Goal: Transaction & Acquisition: Purchase product/service

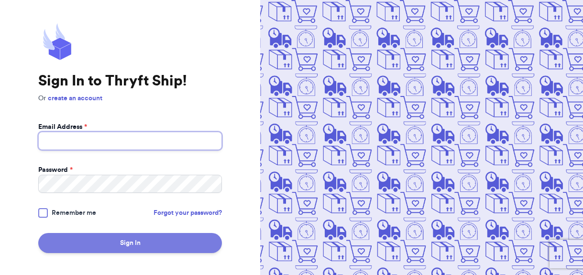
type input "[EMAIL_ADDRESS][DOMAIN_NAME]"
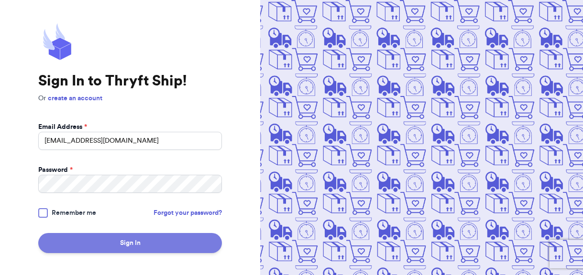
click at [121, 245] on button "Sign In" at bounding box center [130, 243] width 184 height 20
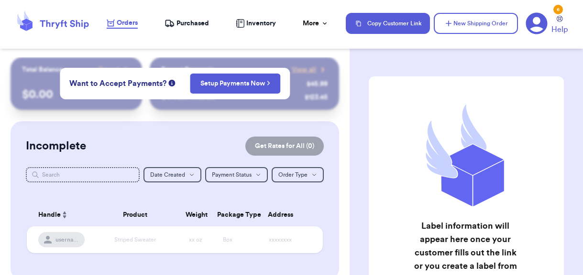
click at [279, 22] on div "Orders Purchased Inventory More Stats Completed Orders Payments Payouts" at bounding box center [221, 23] width 229 height 11
click at [270, 22] on span "Inventory" at bounding box center [261, 24] width 30 height 10
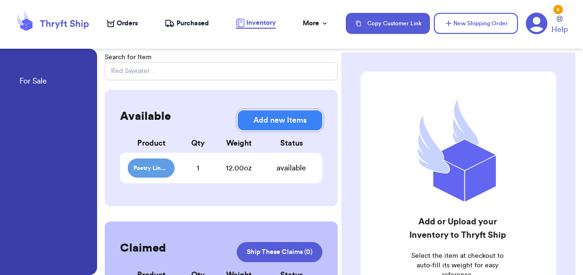
click at [272, 128] on button "Add new Items" at bounding box center [280, 120] width 85 height 20
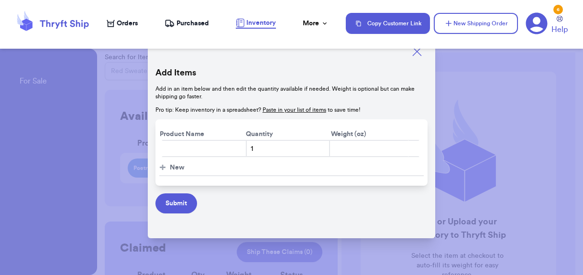
click at [204, 149] on input "text" at bounding box center [204, 148] width 85 height 17
type input "[PERSON_NAME] Bag"
click at [380, 151] on input "number" at bounding box center [369, 148] width 80 height 17
type input "29"
click at [170, 165] on span "New" at bounding box center [177, 168] width 15 height 10
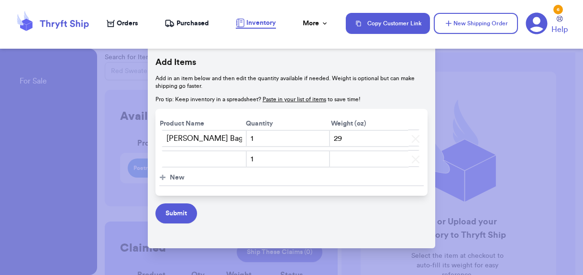
click at [184, 158] on input "text" at bounding box center [204, 159] width 85 height 17
type input "WHBM Sweater"
click at [359, 162] on input "number" at bounding box center [369, 159] width 80 height 17
type input "8"
click at [171, 216] on button "Submit" at bounding box center [176, 214] width 42 height 20
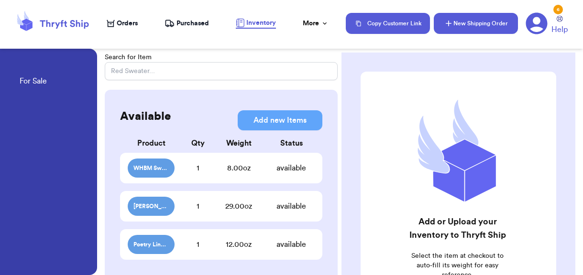
click at [463, 25] on button "New Shipping Order" at bounding box center [476, 23] width 84 height 21
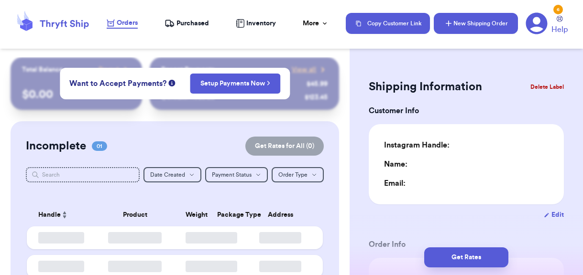
type input "0"
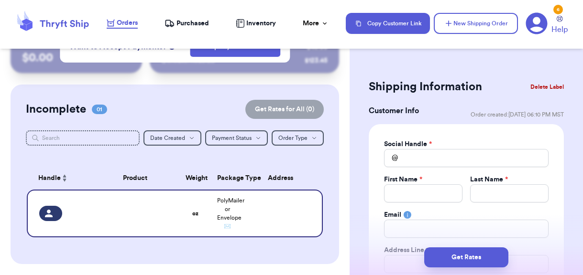
scroll to position [43, 0]
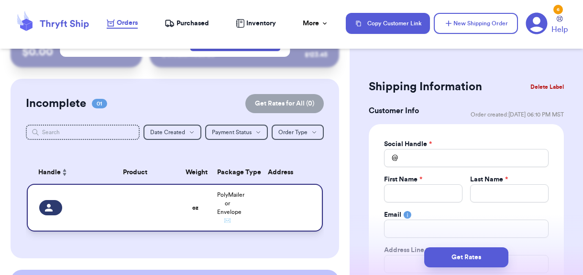
click at [244, 205] on td at bounding box center [283, 208] width 80 height 48
click at [227, 205] on span "PolyMailer or Envelope ✉️" at bounding box center [230, 208] width 27 height 32
click at [52, 200] on div at bounding box center [50, 207] width 23 height 15
click at [450, 145] on div "Social Handle *" at bounding box center [466, 145] width 164 height 10
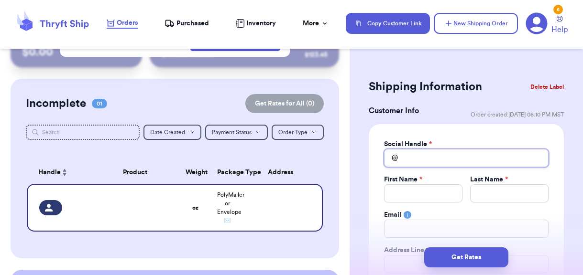
click at [450, 154] on input "Total Amount Paid" at bounding box center [466, 158] width 164 height 18
type input "a"
type input "an"
type input "[PERSON_NAME]"
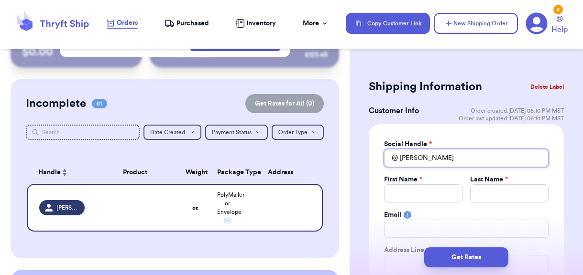
type input "[PERSON_NAME]"
type input "annabe"
type input "annabel"
type input "[PERSON_NAME]"
type input "annabelli"
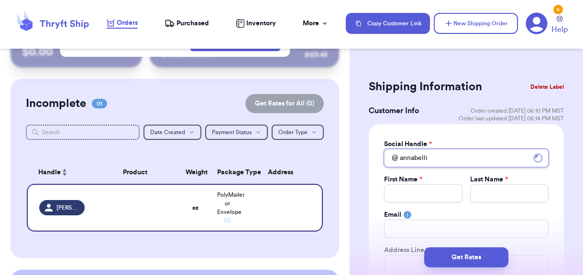
type input "annabellie"
type input "annabellieb"
type input "annabelliebl"
type input "annabelliebli"
type input "annabellieblich"
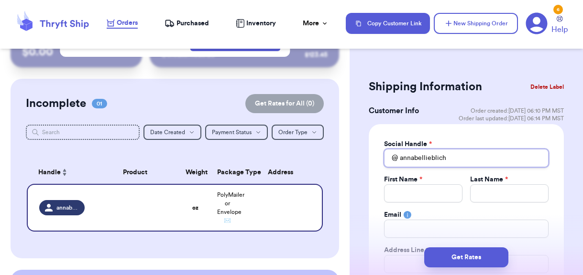
type input "annabellieblich"
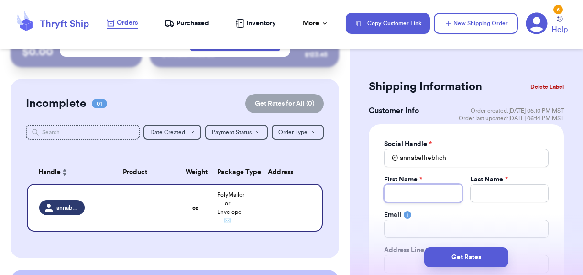
click at [445, 192] on input "Total Amount Paid" at bounding box center [423, 194] width 78 height 18
type input "B"
type input "Be"
type input "Bel"
type input "Bell"
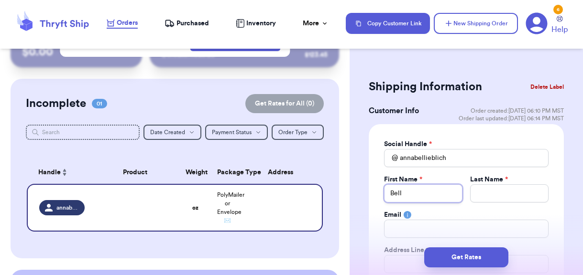
type input "Belle"
click at [519, 197] on input "Total Amount Paid" at bounding box center [509, 194] width 78 height 18
type input "B"
type input "Bl"
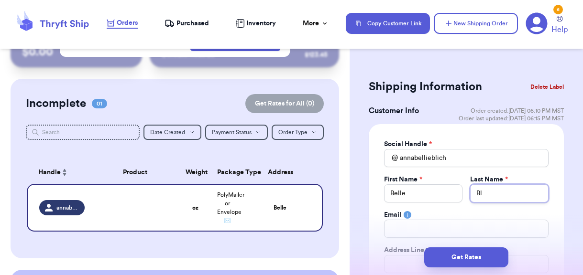
type input "Bli"
type input "Blic"
type input "Blich"
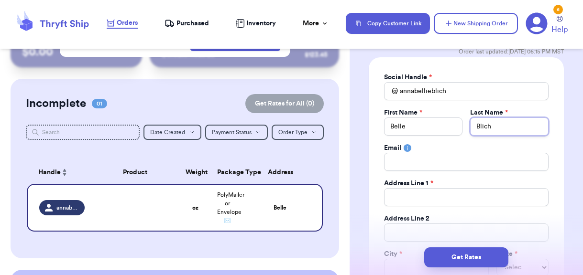
scroll to position [75, 0]
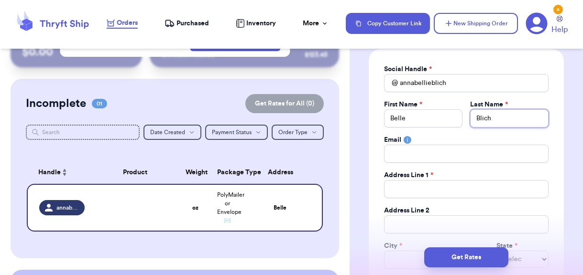
type input "Blich"
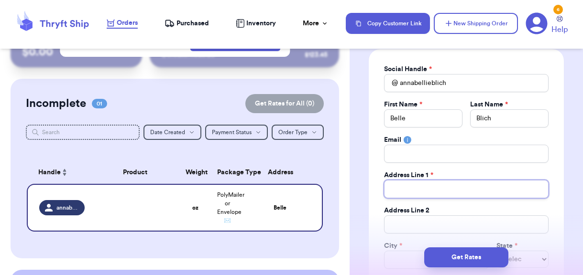
click at [467, 190] on input "Total Amount Paid" at bounding box center [466, 189] width 164 height 18
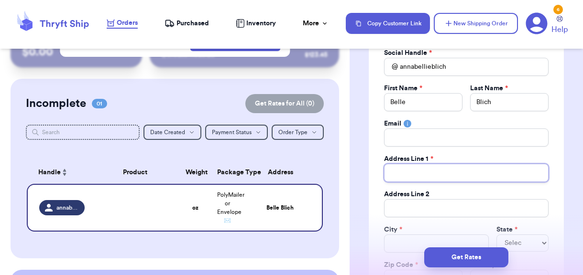
scroll to position [94, 0]
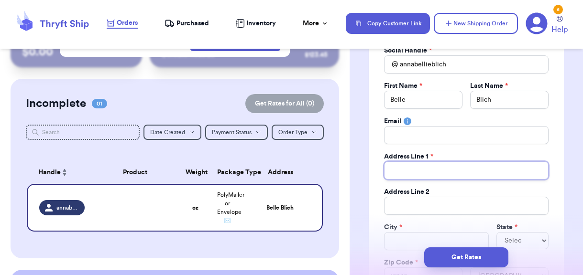
type input "2"
type input "22"
type input "22 C"
type input "22 Cu"
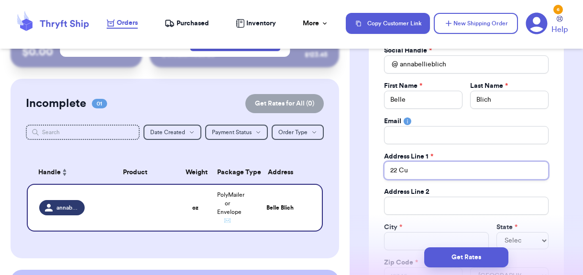
type input "22 Cur"
type input "22 [PERSON_NAME]"
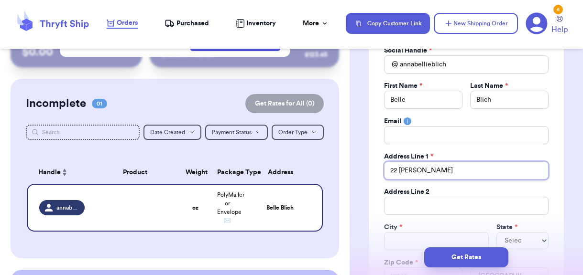
type input "22 [PERSON_NAME]"
type input "[STREET_ADDRESS][PERSON_NAME]"
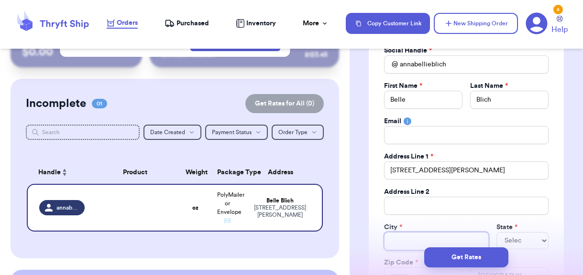
type input "S"
type input "So"
type input "Som"
type input "Somm"
type input "Somme"
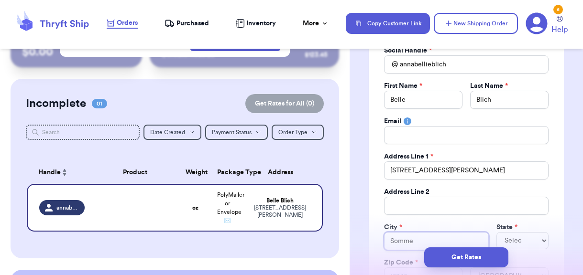
type input "[PERSON_NAME]"
type input "Sommerv"
type input "Sommervi"
type input "Sommervil"
type input "Sommervill"
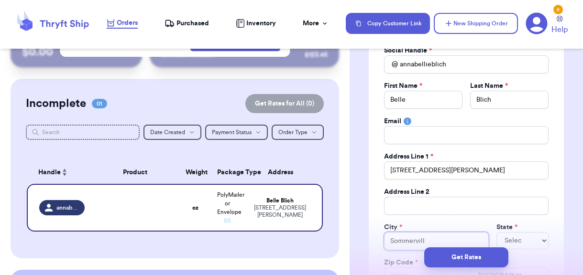
type input "[GEOGRAPHIC_DATA]"
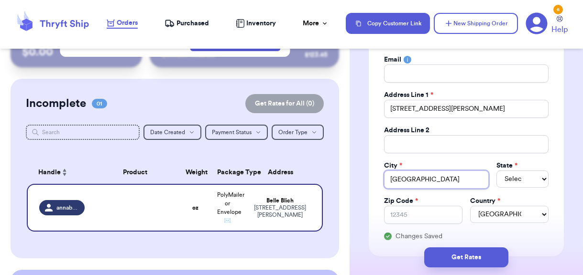
scroll to position [166, 0]
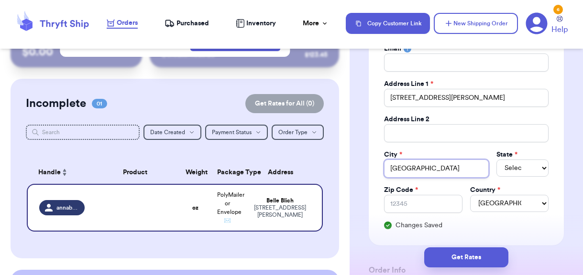
type input "[GEOGRAPHIC_DATA]"
click at [512, 178] on div "Social Handle * @ annabellieblich First Name * Belle Last Name * Blich Email Ad…" at bounding box center [466, 101] width 164 height 257
click at [512, 175] on select "Select AL AK AZ AR CA CO [GEOGRAPHIC_DATA] DE DC [GEOGRAPHIC_DATA] [GEOGRAPHIC_…" at bounding box center [522, 168] width 52 height 17
select select "MA"
click at [496, 160] on select "Select AL AK AZ AR CA CO [GEOGRAPHIC_DATA] DE DC [GEOGRAPHIC_DATA] [GEOGRAPHIC_…" at bounding box center [522, 168] width 52 height 17
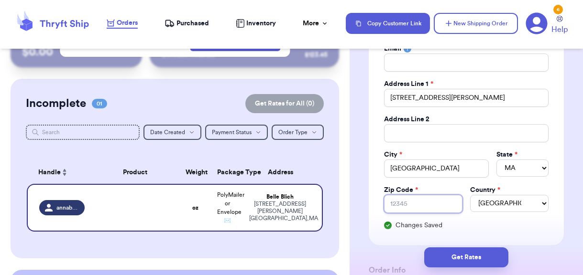
click at [418, 208] on input "Zip Code *" at bounding box center [423, 204] width 78 height 18
type input "0"
type input "02"
type input "021"
type input "0214"
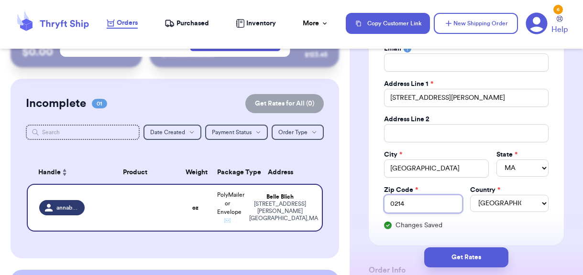
type input "02144"
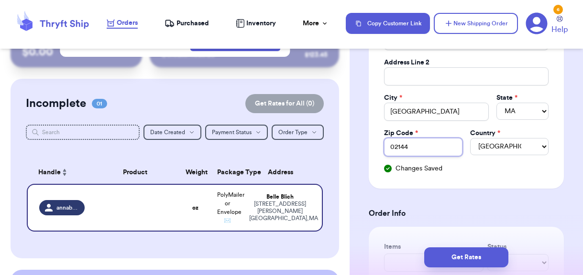
scroll to position [310, 0]
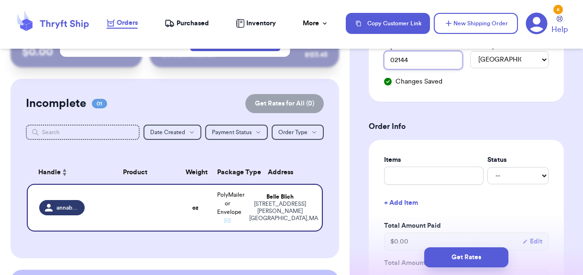
type input "02144"
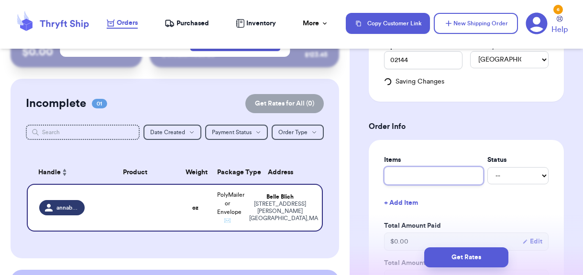
click at [423, 169] on input "text" at bounding box center [433, 176] width 99 height 18
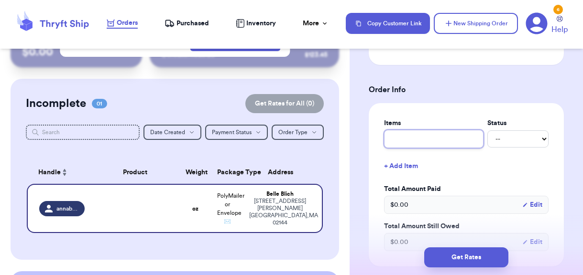
scroll to position [352, 0]
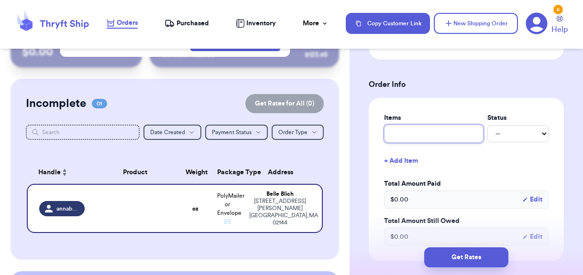
type input "B"
type input "Bo"
type input "[PERSON_NAME]"
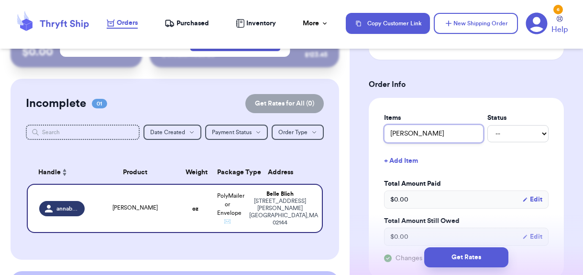
type input "[PERSON_NAME]"
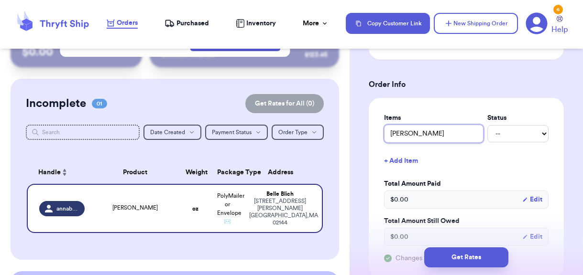
type input "[PERSON_NAME]"
click at [540, 131] on select "-- Paid Owes" at bounding box center [517, 133] width 61 height 17
select select "paid"
click at [487, 126] on select "-- Paid Owes" at bounding box center [517, 133] width 61 height 17
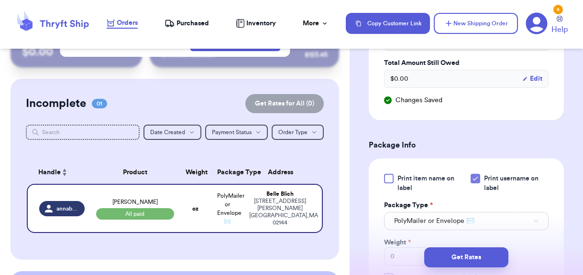
scroll to position [510, 0]
click at [479, 178] on div at bounding box center [475, 179] width 10 height 10
click at [0, 0] on input "Print username on label" at bounding box center [0, 0] width 0 height 0
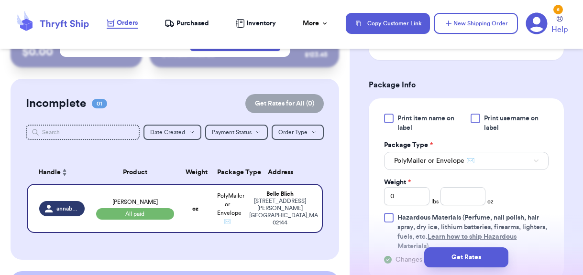
scroll to position [579, 0]
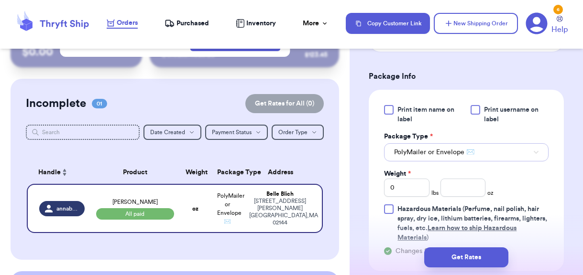
click at [460, 153] on span "PolyMailer or Envelope ✉️" at bounding box center [434, 153] width 80 height 10
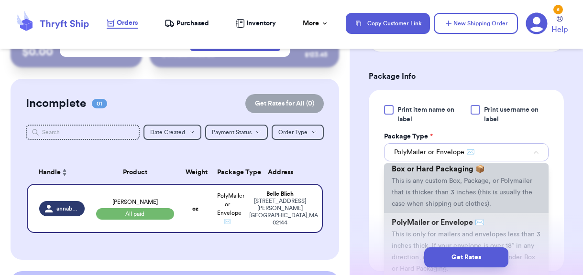
scroll to position [25, 0]
click at [456, 186] on li "Box or Hard Packaging 📦 This is any custom Box, Package, or Polymailer that is …" at bounding box center [466, 185] width 164 height 54
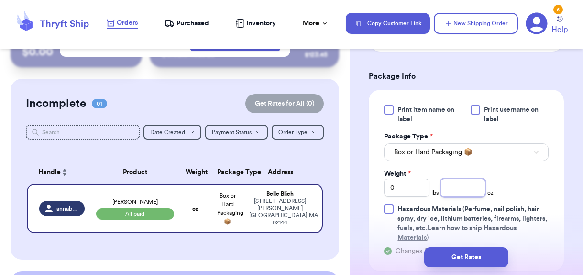
click at [456, 186] on input "number" at bounding box center [462, 188] width 45 height 18
click at [423, 185] on input "0" at bounding box center [406, 188] width 45 height 18
type input "1"
click at [467, 189] on input "number" at bounding box center [462, 188] width 45 height 18
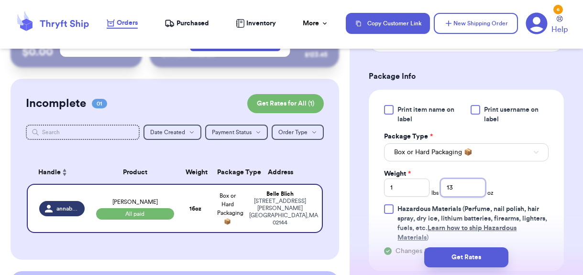
type input "13"
click at [526, 175] on div "Print item name on label Print username on label Package Type * Box or Hard Pac…" at bounding box center [466, 174] width 164 height 138
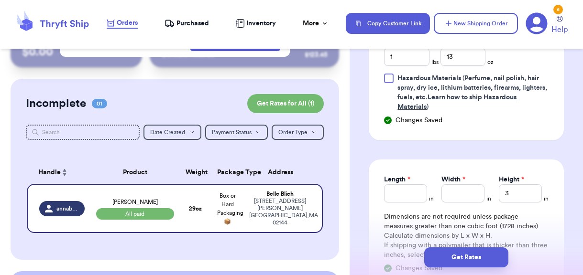
scroll to position [715, 0]
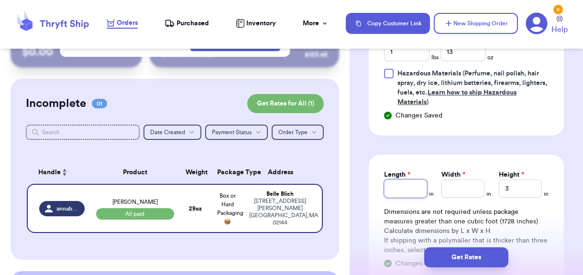
click at [420, 189] on input "Length *" at bounding box center [405, 189] width 43 height 18
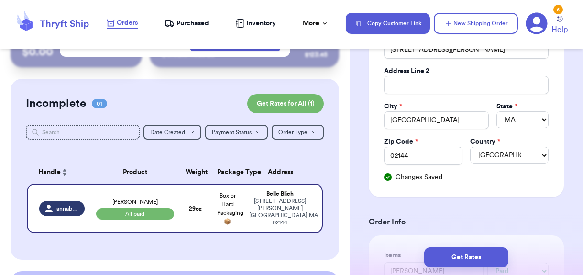
scroll to position [0, 0]
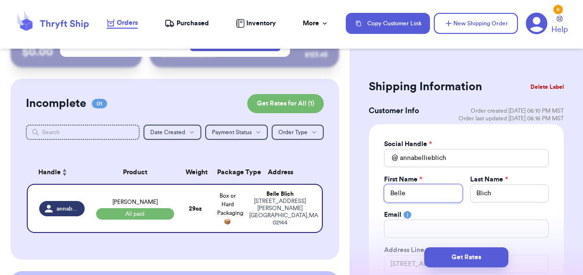
click at [420, 190] on input "Belle" at bounding box center [423, 194] width 78 height 18
type input "Belle"
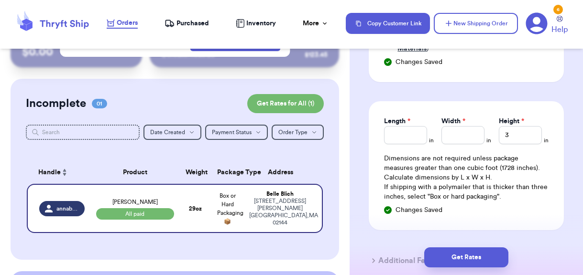
scroll to position [777, 0]
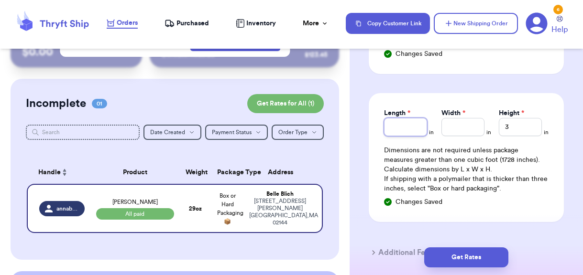
click at [394, 127] on input "Length *" at bounding box center [405, 127] width 43 height 18
type input "22"
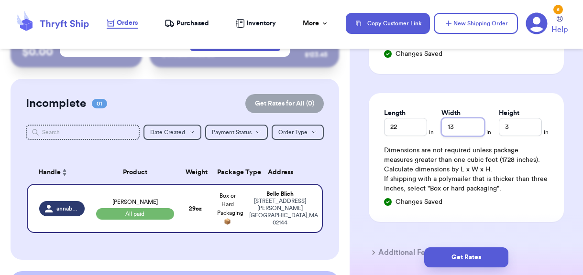
type input "13"
click at [542, 175] on div "Dimensions are not required unless package measures greater than one cubic foot…" at bounding box center [466, 170] width 164 height 48
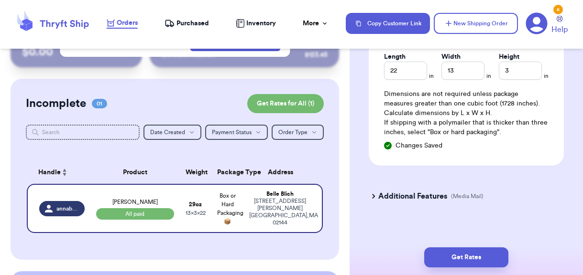
scroll to position [842, 0]
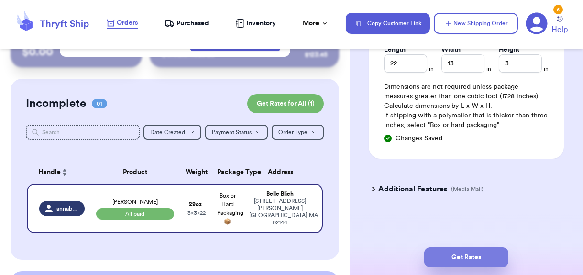
click at [450, 260] on button "Get Rates" at bounding box center [466, 258] width 84 height 20
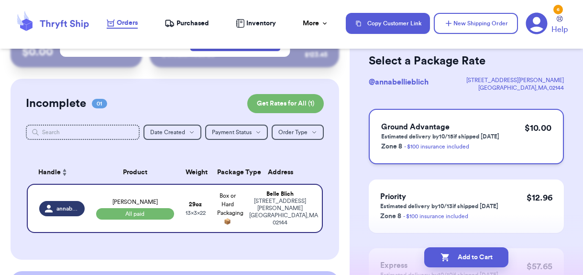
scroll to position [63, 0]
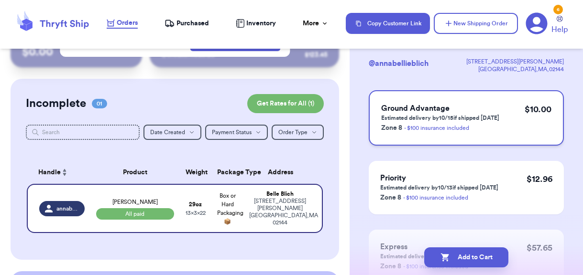
click at [419, 118] on p "Estimated delivery by 10/15 if shipped [DATE]" at bounding box center [440, 118] width 118 height 8
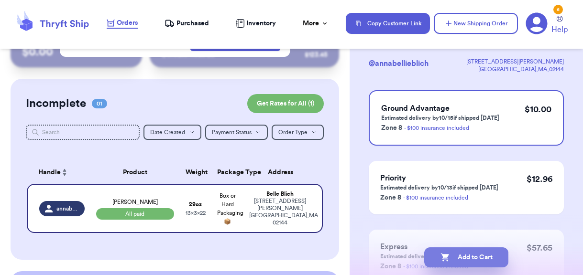
click at [458, 254] on button "Add to Cart" at bounding box center [466, 258] width 84 height 20
checkbox input "true"
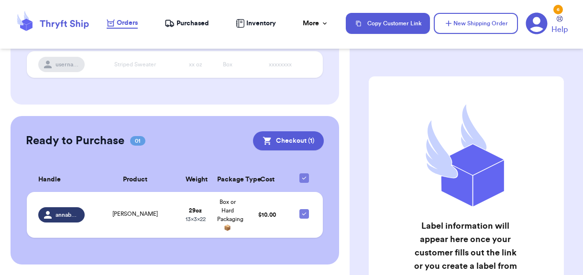
scroll to position [0, 0]
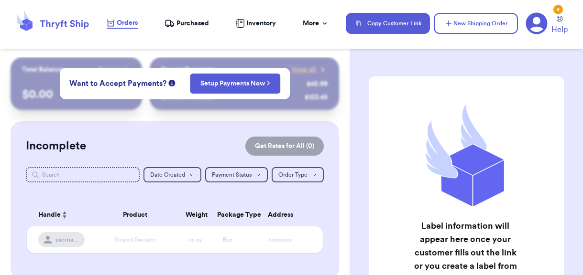
click at [219, 142] on div "Incomplete Get Rates for All ( 0 )" at bounding box center [175, 146] width 298 height 19
click at [479, 21] on button "New Shipping Order" at bounding box center [476, 23] width 84 height 21
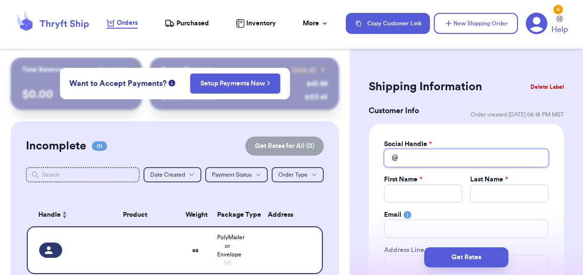
click at [432, 157] on input "Total Amount Paid" at bounding box center [466, 158] width 164 height 18
type input "t"
type input "th"
type input "tha"
type input "that"
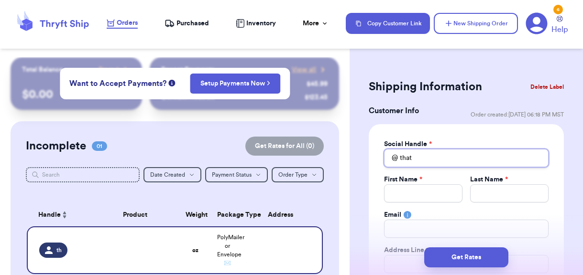
type input "thath"
type input "that"
type input "thats"
type input "thatsh"
type input "thatsho"
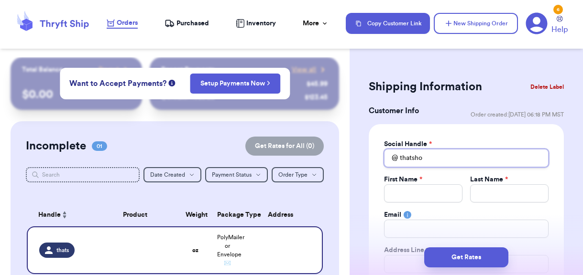
type input "thatshop"
type input "thatshopg"
type input "thatshopgi"
type input "thatshopgir"
type input "thatshopgirl"
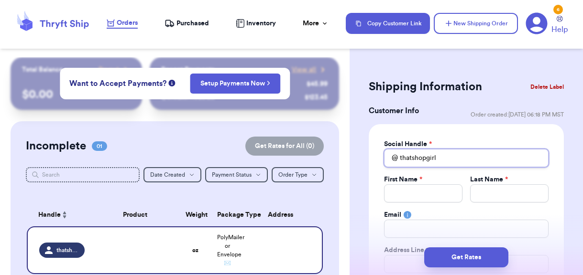
type input "thatshopgirl"
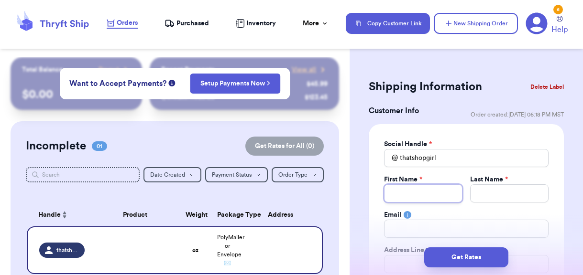
type input "B"
type input "Br"
type input "Bri"
type input "Brit"
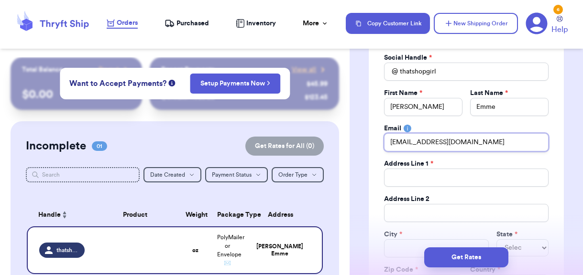
scroll to position [88, 0]
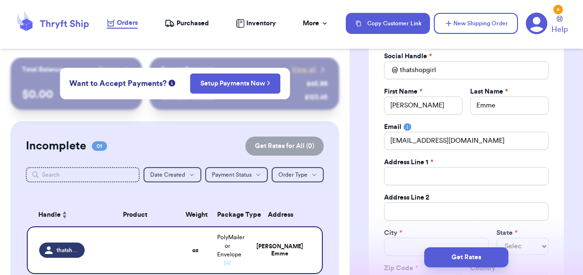
click at [478, 185] on div "Social Handle * @ thatshopgirl First Name * [PERSON_NAME] Last Name * Emme Emai…" at bounding box center [466, 180] width 164 height 257
click at [478, 174] on input "Total Amount Paid" at bounding box center [466, 176] width 164 height 18
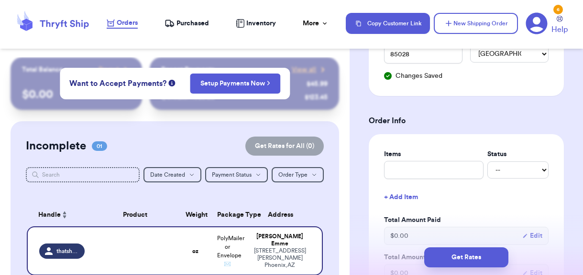
scroll to position [316, 0]
click at [443, 172] on input "text" at bounding box center [433, 170] width 99 height 18
click at [538, 174] on select "-- Paid Owes" at bounding box center [517, 169] width 61 height 17
click at [487, 162] on select "-- Paid Owes" at bounding box center [517, 169] width 61 height 17
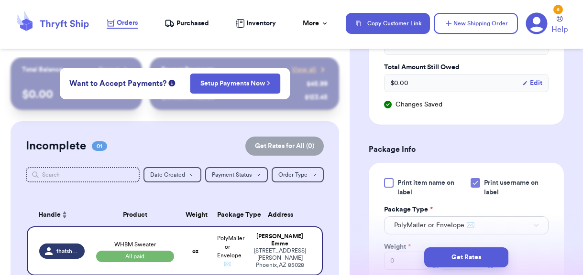
scroll to position [508, 0]
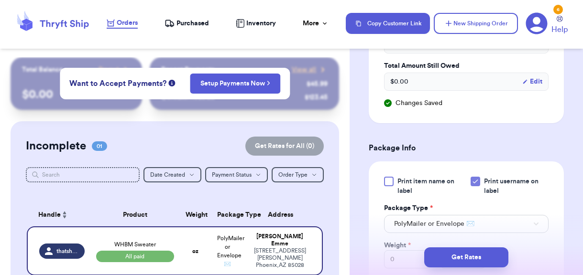
click at [406, 186] on span "Print item name on label" at bounding box center [430, 186] width 67 height 19
click at [0, 0] on input "Print item name on label" at bounding box center [0, 0] width 0 height 0
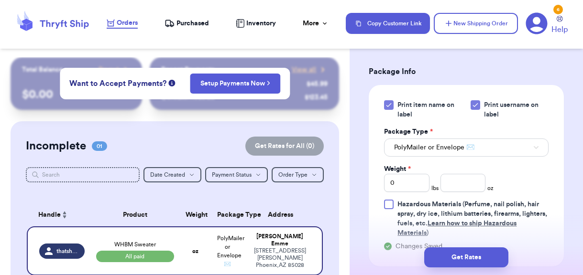
scroll to position [586, 0]
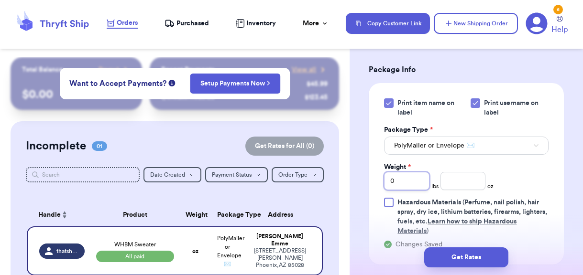
click at [405, 186] on input "0" at bounding box center [406, 181] width 45 height 18
click at [459, 189] on input "number" at bounding box center [462, 181] width 45 height 18
click at [548, 185] on div "Print item name on label Print username on label Package Type * PolyMailer or E…" at bounding box center [466, 174] width 195 height 182
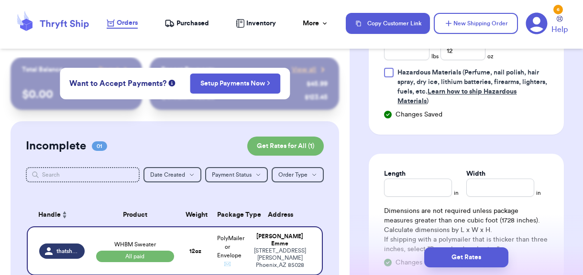
scroll to position [717, 0]
click at [421, 188] on input "Length" at bounding box center [418, 187] width 68 height 18
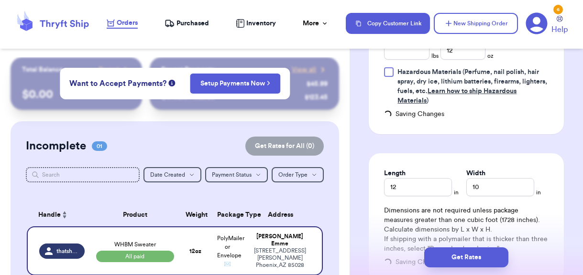
click at [562, 210] on div "Length 12 in Width 10 in Dimensions are not required unless package measures gr…" at bounding box center [466, 217] width 195 height 129
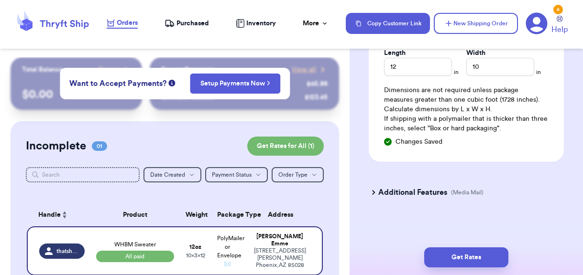
scroll to position [842, 0]
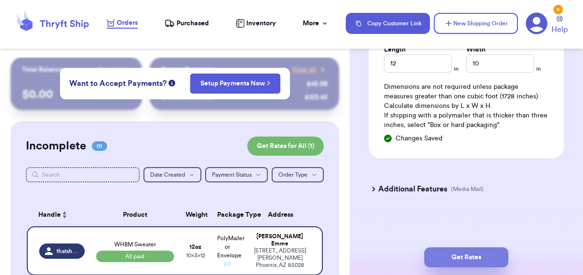
click at [481, 253] on button "Get Rates" at bounding box center [466, 258] width 84 height 20
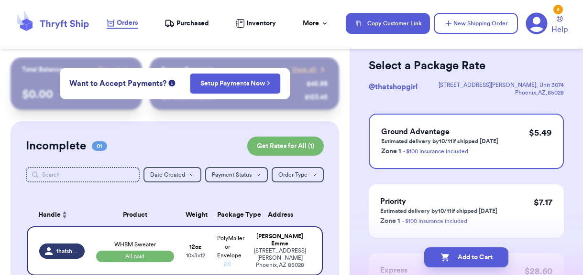
scroll to position [47, 0]
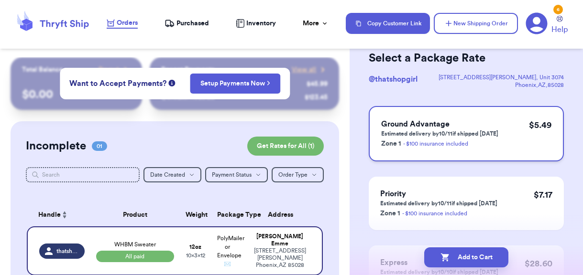
click at [429, 134] on p "Estimated delivery by 10/11 if shipped [DATE]" at bounding box center [439, 134] width 117 height 8
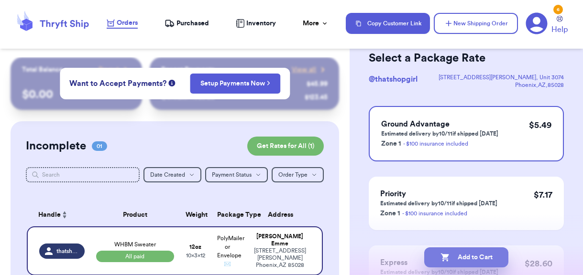
click at [460, 261] on button "Add to Cart" at bounding box center [466, 258] width 84 height 20
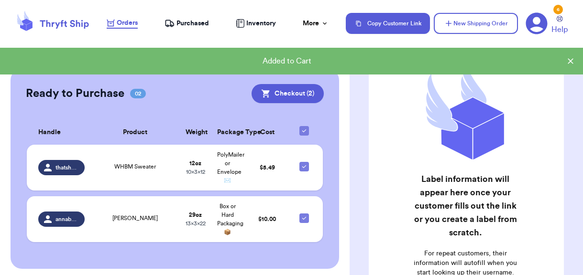
scroll to position [227, 0]
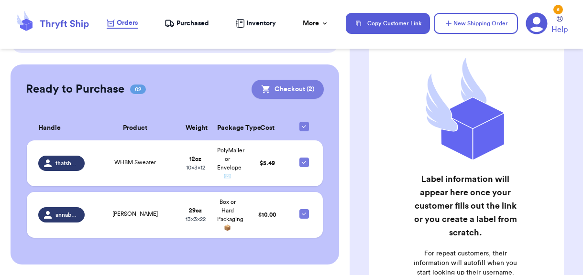
click at [291, 94] on button "Checkout ( 2 )" at bounding box center [287, 89] width 72 height 19
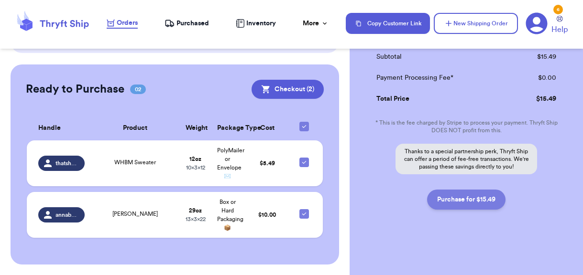
scroll to position [228, 0]
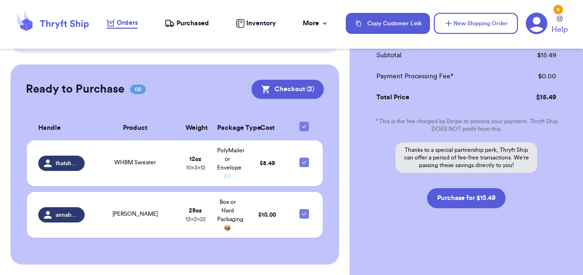
click at [454, 208] on div "Checkout ( 2 ) Selected Labels annabellieblich [PERSON_NAME] $ 10.00 USPS Groun…" at bounding box center [465, 52] width 233 height 446
click at [456, 200] on button "Purchase for $15.49" at bounding box center [466, 198] width 78 height 20
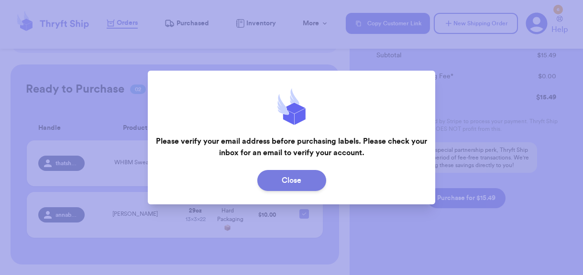
click at [306, 181] on button "Close" at bounding box center [291, 180] width 69 height 21
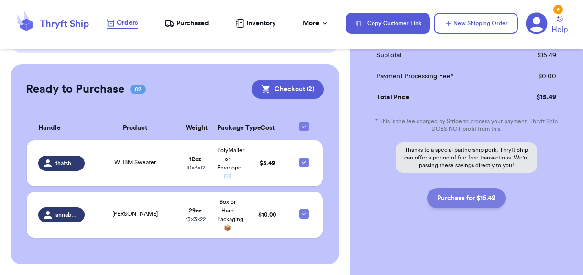
click at [442, 200] on button "Purchase for $15.49" at bounding box center [466, 198] width 78 height 20
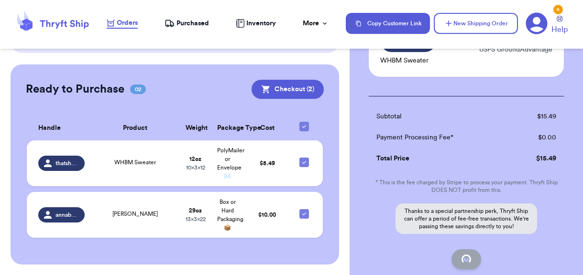
scroll to position [156, 0]
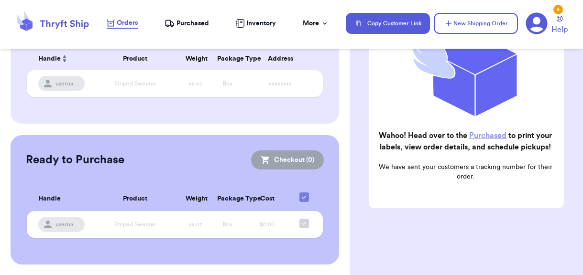
click at [494, 135] on link "Purchased" at bounding box center [487, 136] width 37 height 8
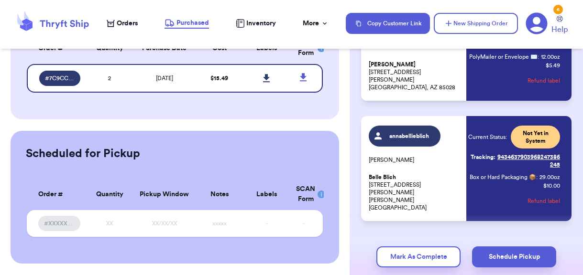
scroll to position [125, 0]
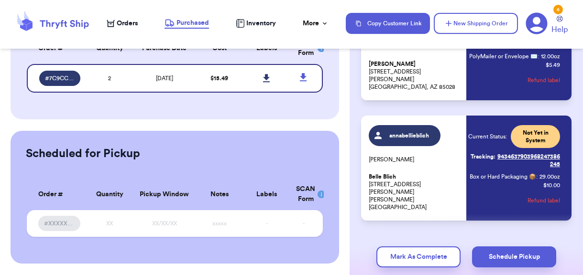
click at [438, 179] on div "annabellieblich [PERSON_NAME] Belle Blich [STREET_ADDRESS][PERSON_NAME][PERSON_…" at bounding box center [415, 168] width 92 height 86
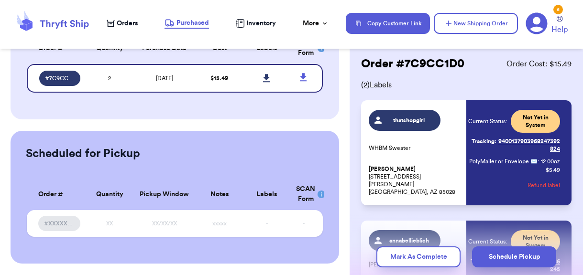
scroll to position [18, 0]
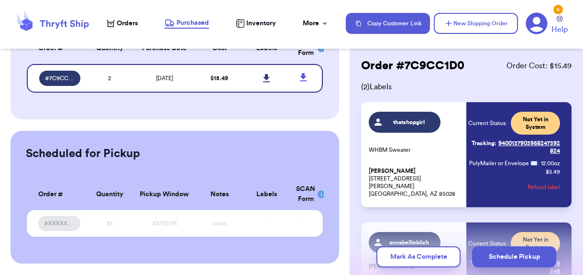
click at [403, 189] on p "[PERSON_NAME] [STREET_ADDRESS][PERSON_NAME]" at bounding box center [415, 182] width 92 height 31
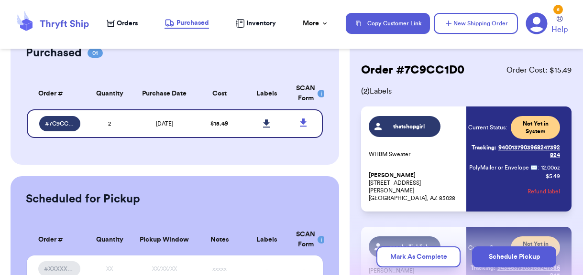
scroll to position [37, 0]
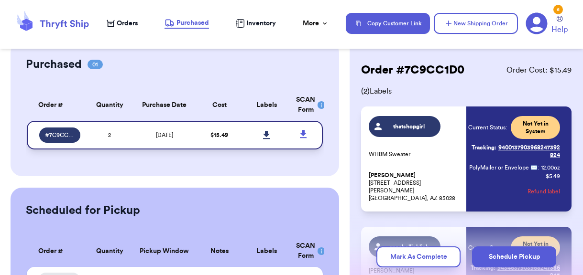
click at [266, 136] on icon at bounding box center [266, 135] width 7 height 8
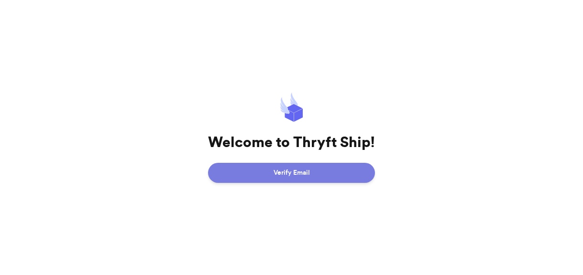
click at [240, 168] on button "Verify Email" at bounding box center [291, 173] width 167 height 20
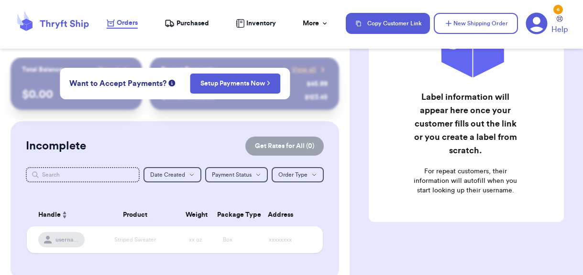
scroll to position [130, 0]
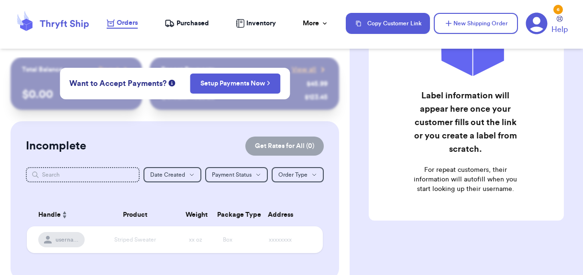
checkbox input "false"
